Goal: Register for event/course

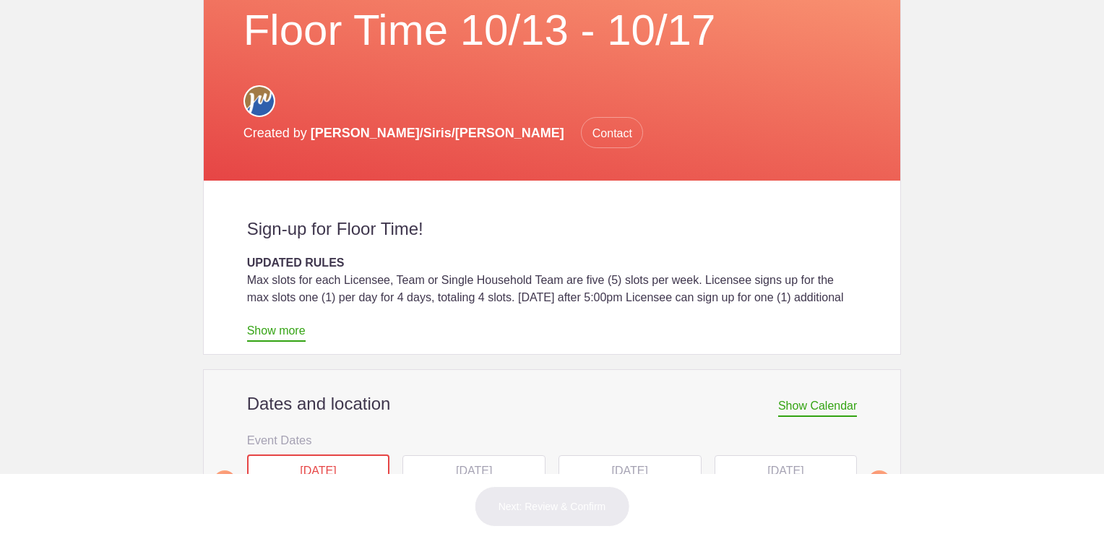
scroll to position [361, 0]
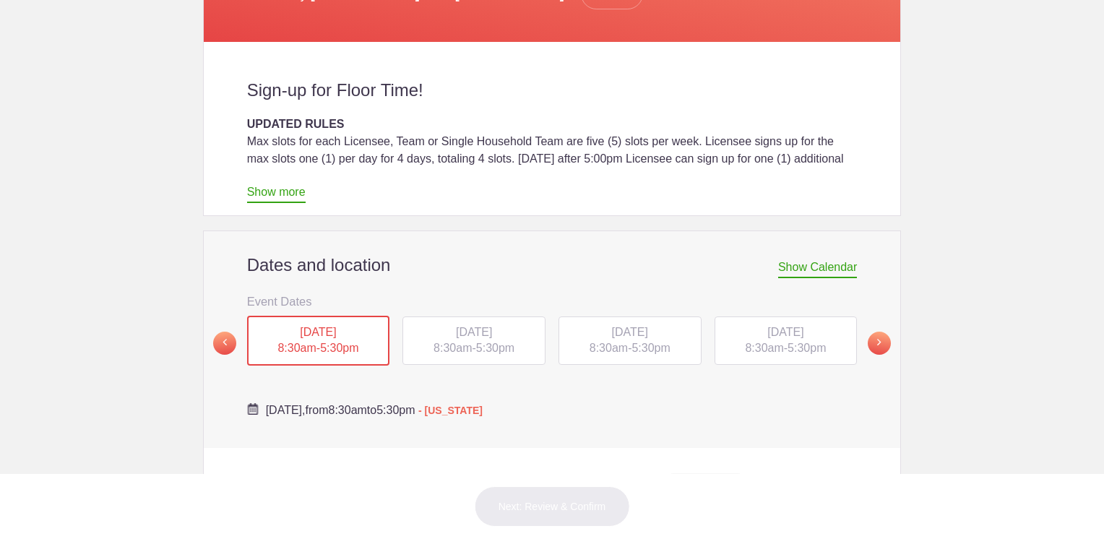
click at [326, 316] on div "[DATE] 8:30am - 5:30pm" at bounding box center [318, 341] width 143 height 51
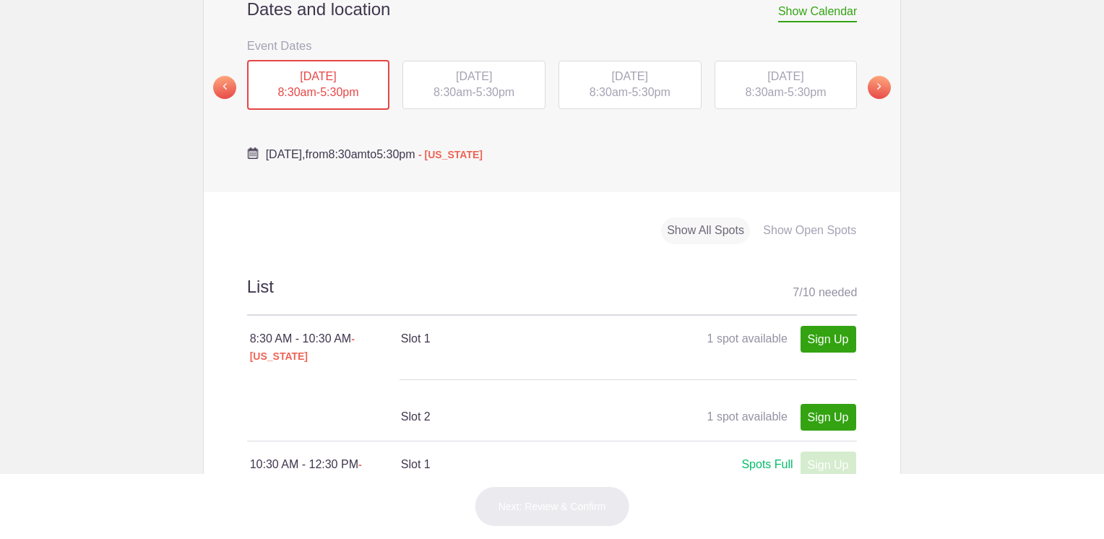
scroll to position [434, 0]
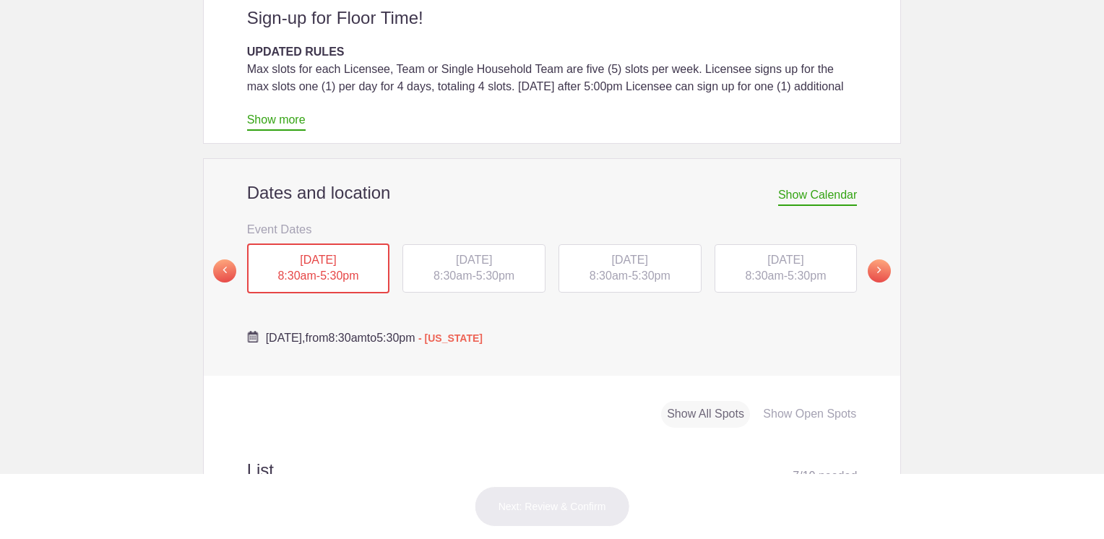
click at [467, 254] on span "TUE, Oct 14, 2025" at bounding box center [474, 260] width 36 height 12
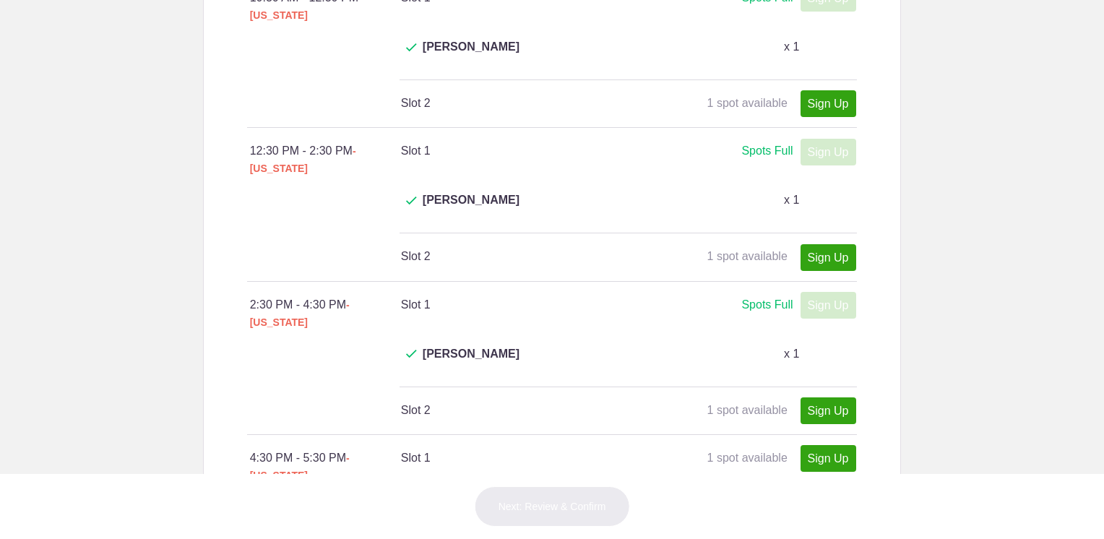
scroll to position [650, 0]
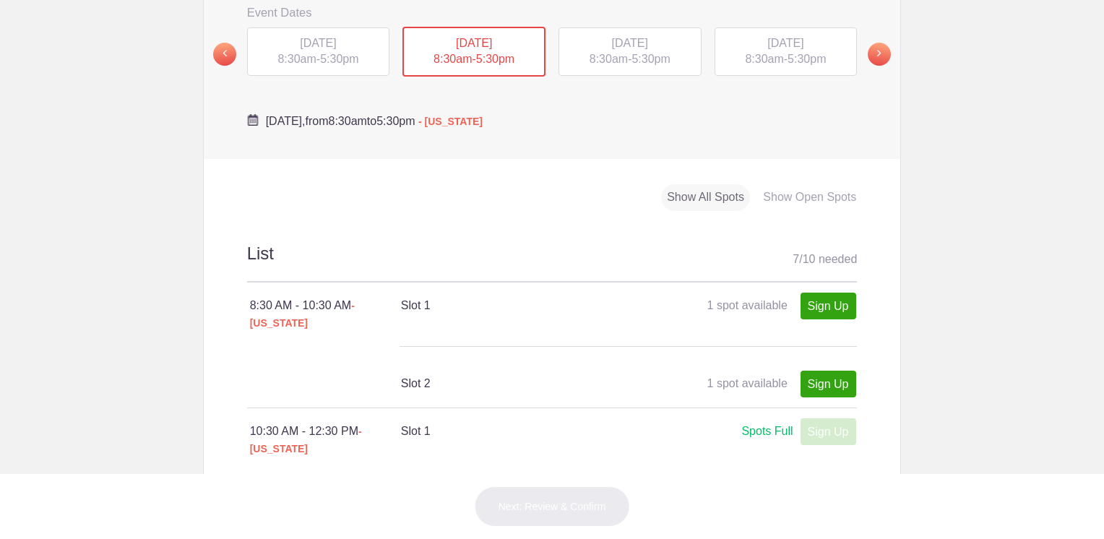
click at [625, 27] on div "WED, Oct 15, 2025 8:30am - 5:30pm" at bounding box center [630, 51] width 143 height 49
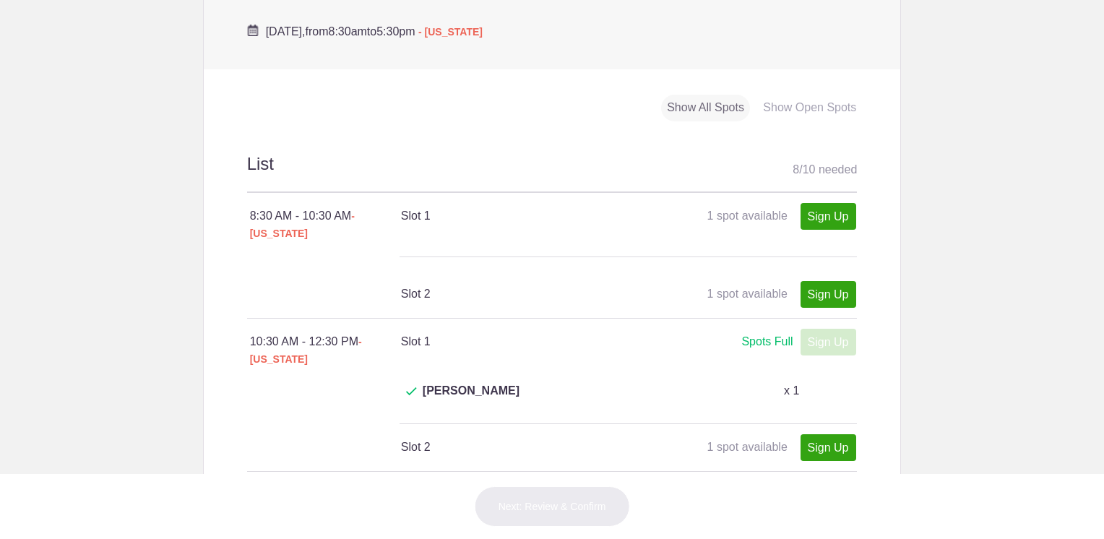
scroll to position [506, 0]
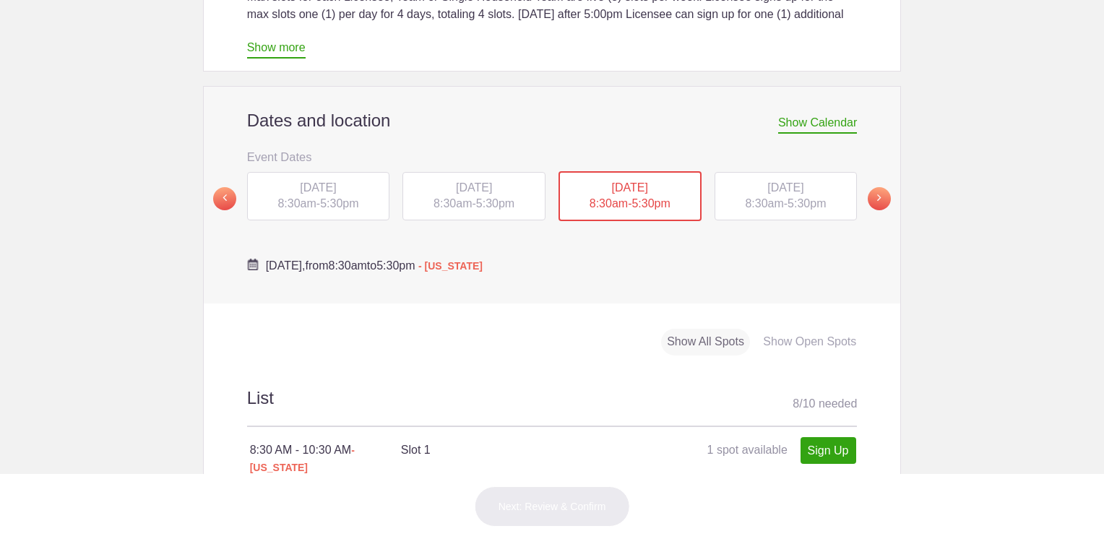
click at [794, 172] on div "THU, Oct 16, 2025 8:30am - 5:30pm" at bounding box center [786, 196] width 143 height 49
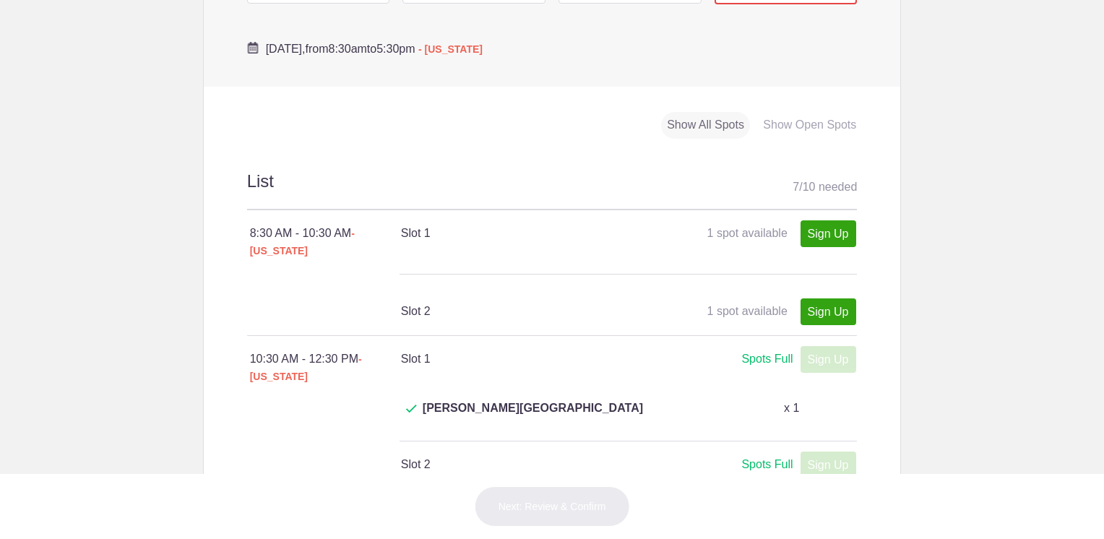
scroll to position [650, 0]
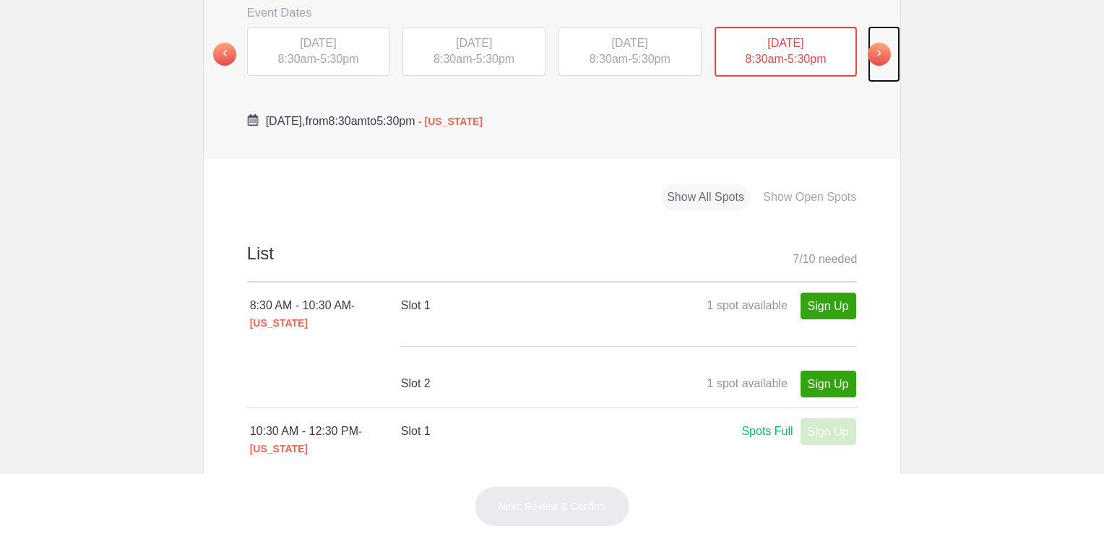
click at [872, 43] on span at bounding box center [879, 54] width 23 height 23
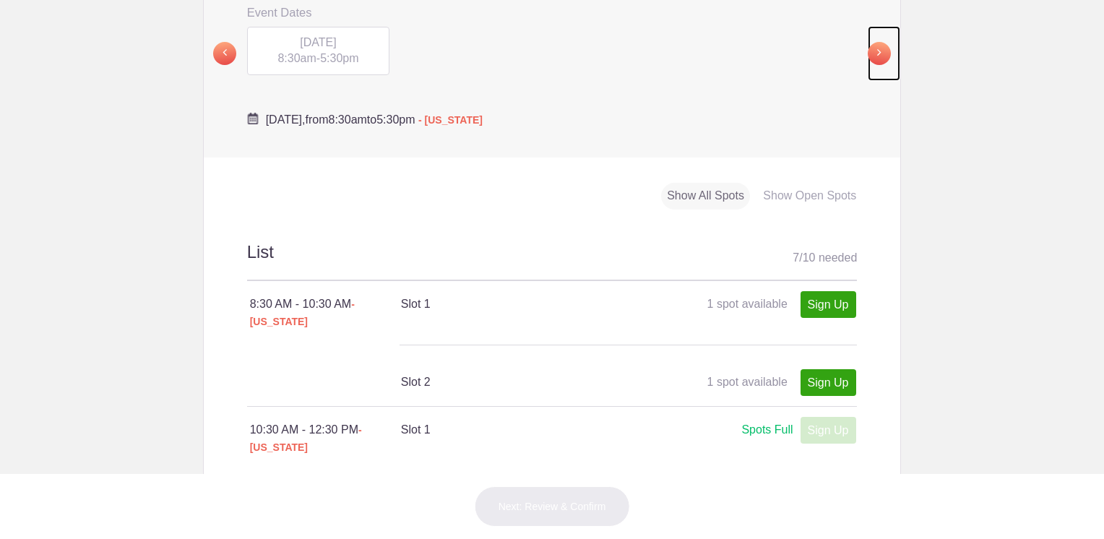
scroll to position [650, 0]
click at [317, 27] on div "FRI, Oct 17, 2025 8:30am - 5:30pm" at bounding box center [318, 51] width 143 height 49
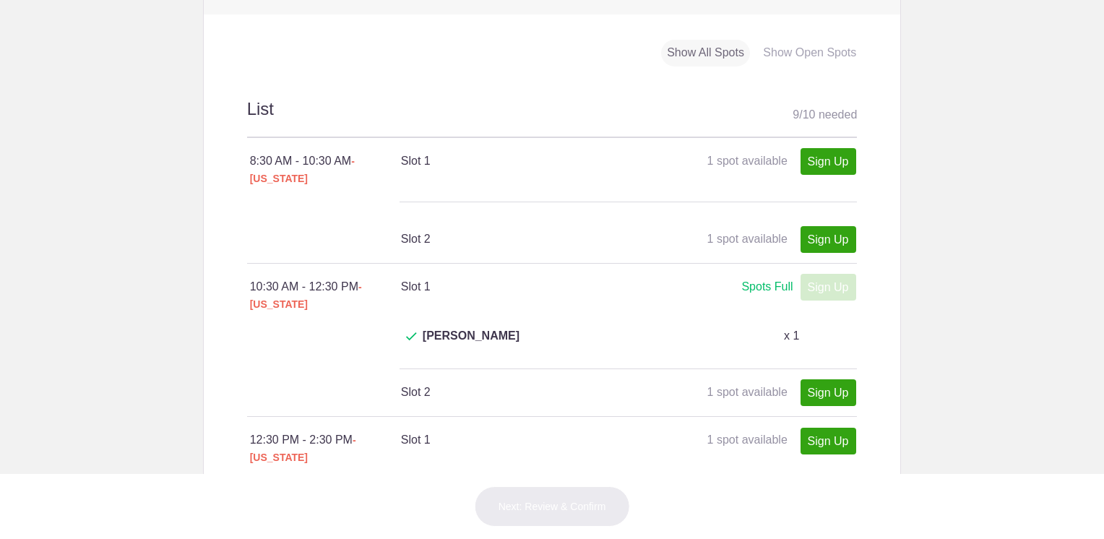
scroll to position [505, 0]
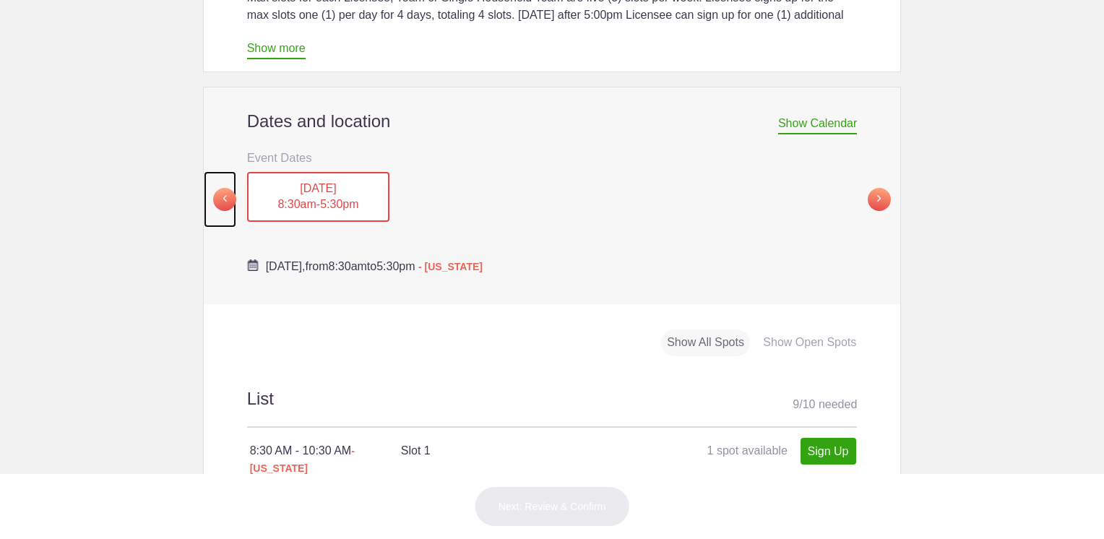
click at [213, 188] on span at bounding box center [224, 199] width 23 height 23
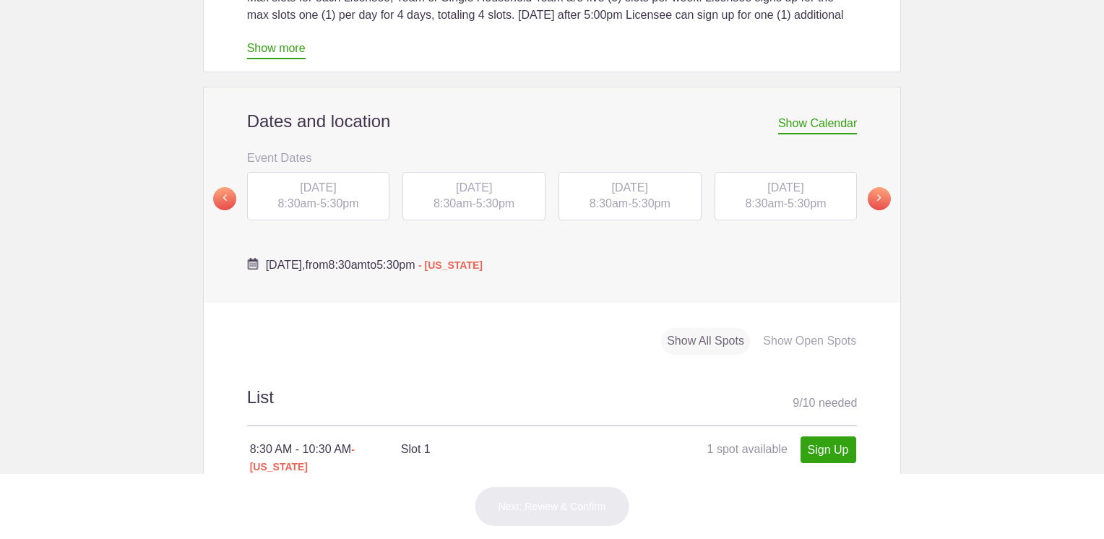
click at [524, 172] on div "TUE, Oct 14, 2025 8:30am - 5:30pm" at bounding box center [474, 196] width 143 height 49
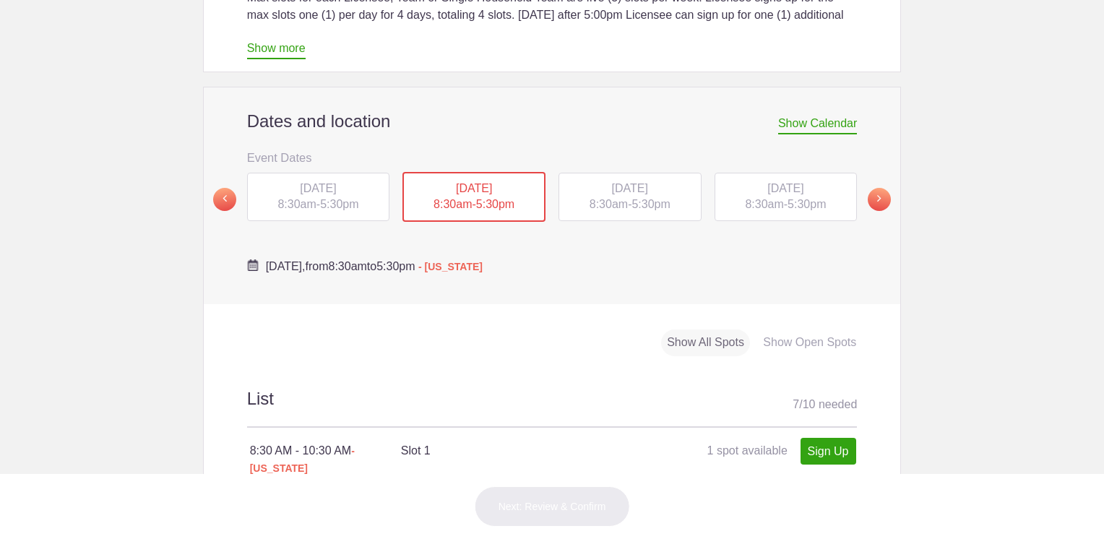
click at [618, 182] on span "WED, Oct 15, 2025" at bounding box center [630, 188] width 36 height 12
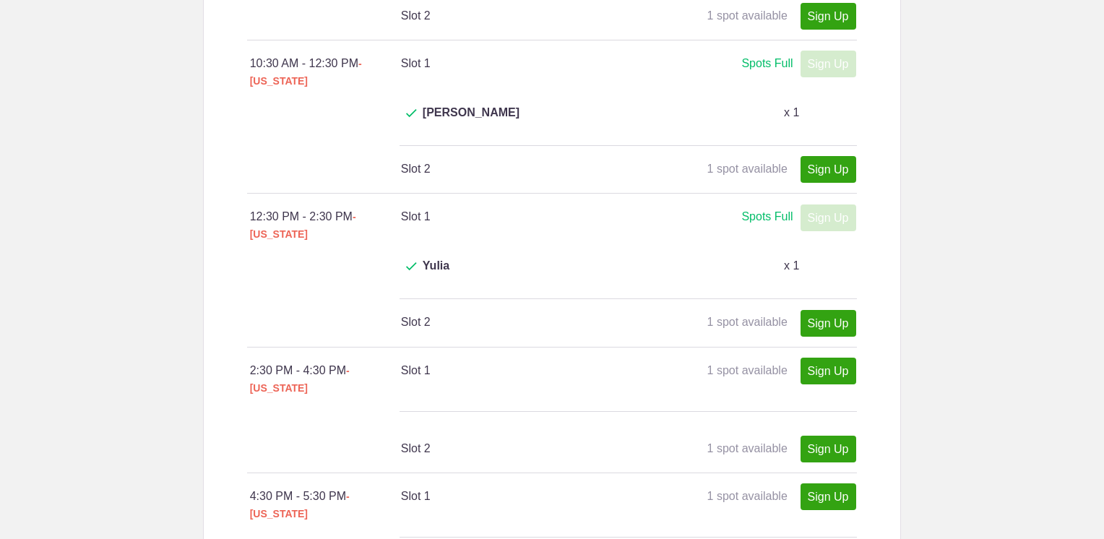
scroll to position [1011, 0]
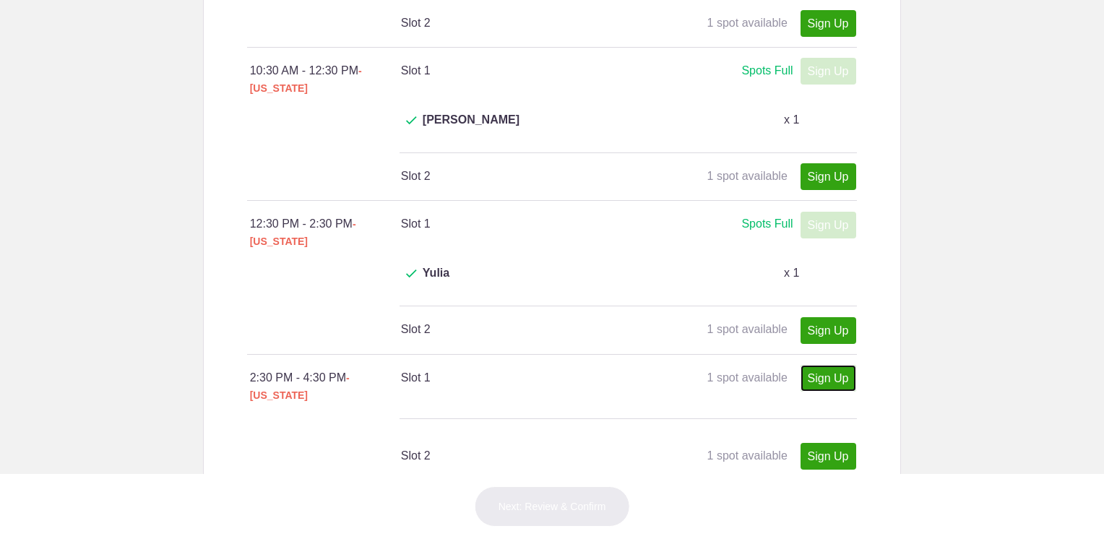
click at [825, 365] on link "Sign Up" at bounding box center [829, 378] width 56 height 27
type input "1"
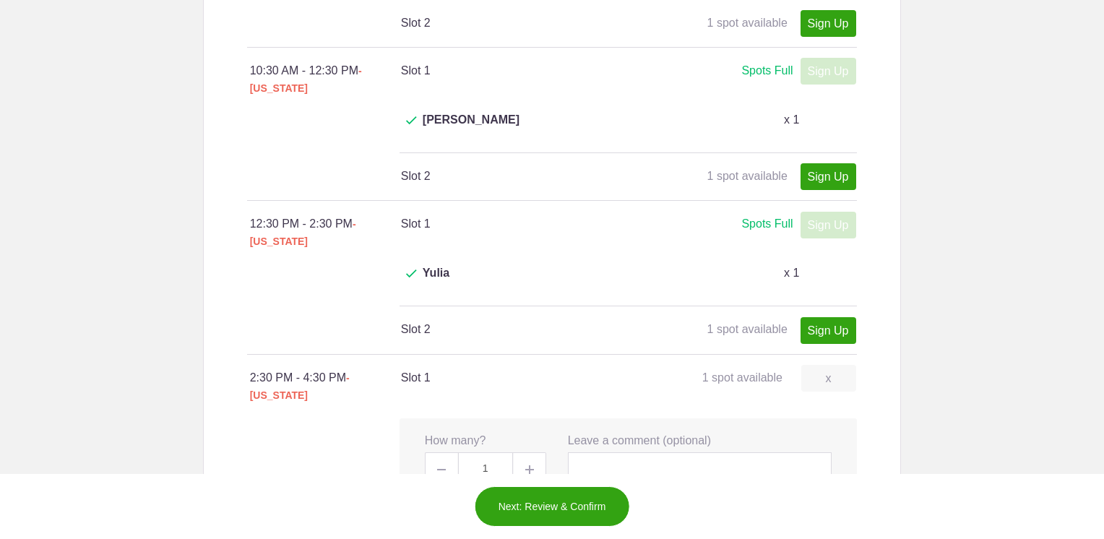
click at [566, 506] on button "Next: Review & Confirm" at bounding box center [552, 506] width 155 height 40
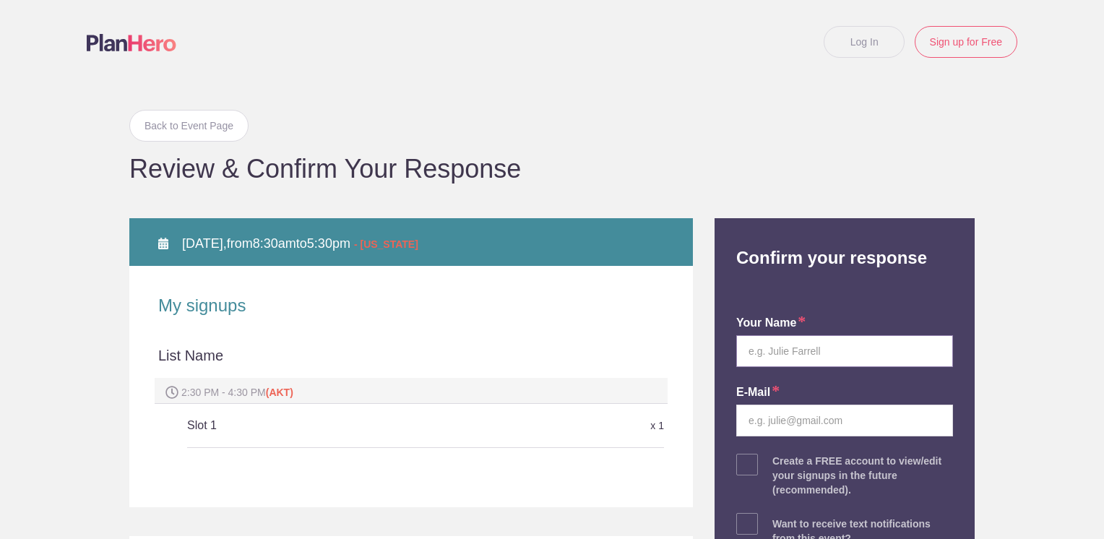
click at [859, 349] on input "text" at bounding box center [844, 351] width 217 height 32
type input "Jamie K. Harvey"
type input "jkharvey@gci.net"
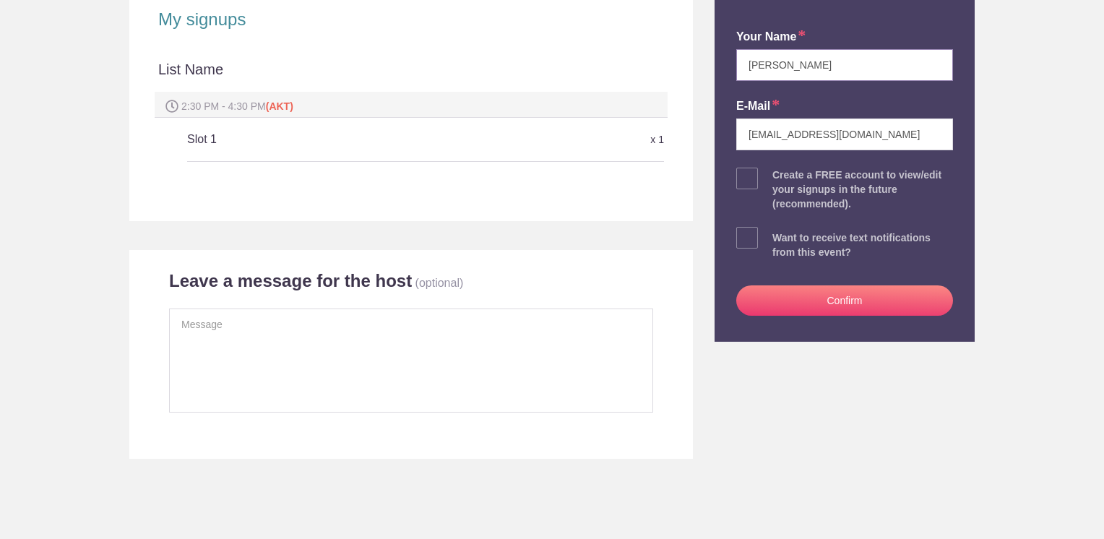
scroll to position [361, 0]
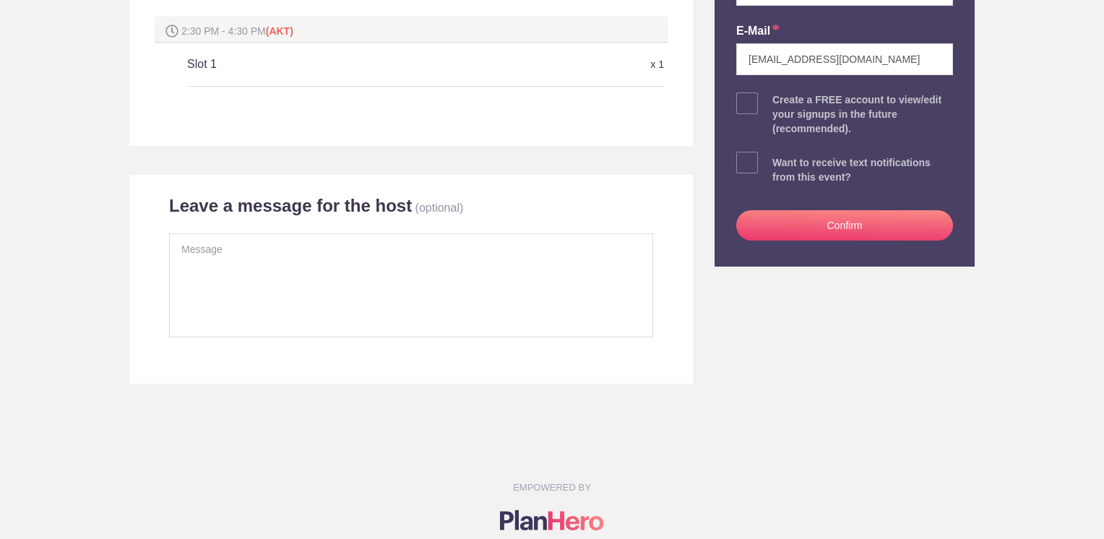
click at [876, 233] on button "Confirm" at bounding box center [844, 225] width 217 height 30
